Goal: Information Seeking & Learning: Find specific fact

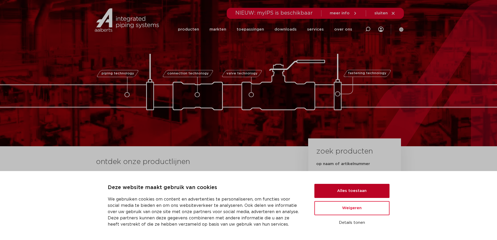
click at [355, 185] on button "Alles toestaan" at bounding box center [351, 190] width 75 height 14
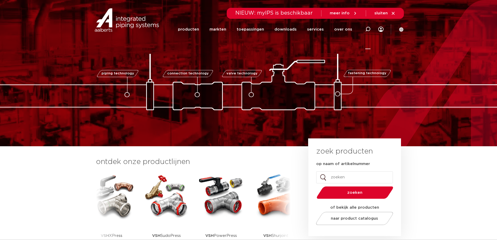
click at [366, 29] on icon at bounding box center [367, 29] width 5 height 5
paste input "605011"
type input "605011"
click button "Zoeken" at bounding box center [0, 0] width 0 height 0
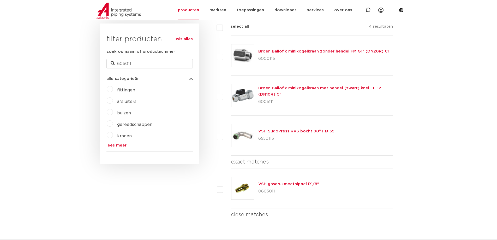
scroll to position [156, 0]
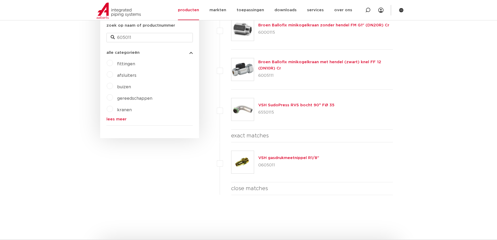
click at [292, 159] on link "VSH gasdrukmeetnippel R1/8"" at bounding box center [288, 158] width 61 height 4
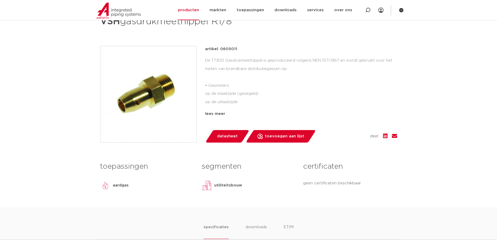
scroll to position [78, 0]
